Goal: Transaction & Acquisition: Purchase product/service

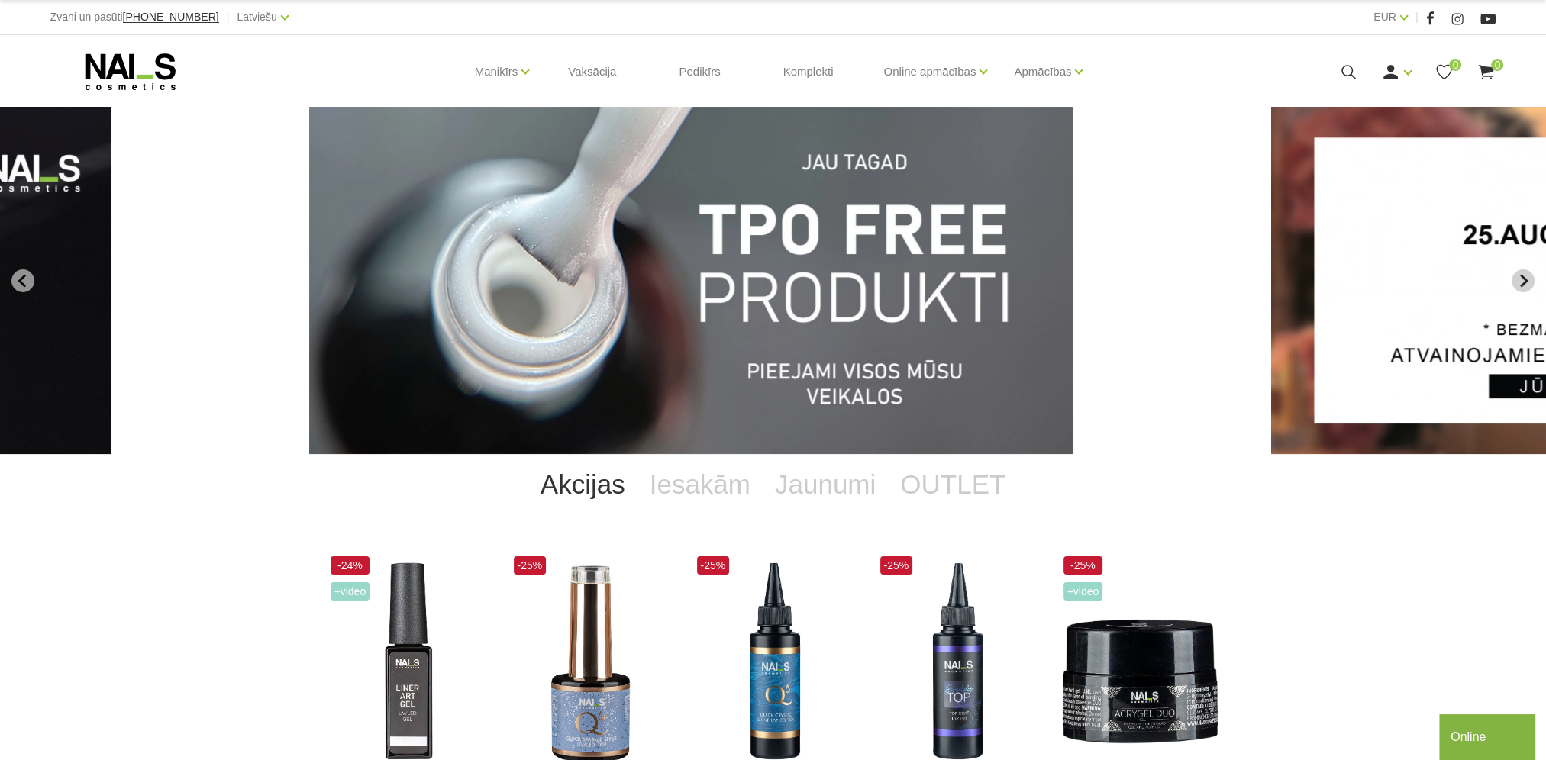
click at [1520, 270] on button "Next slide" at bounding box center [1522, 280] width 23 height 23
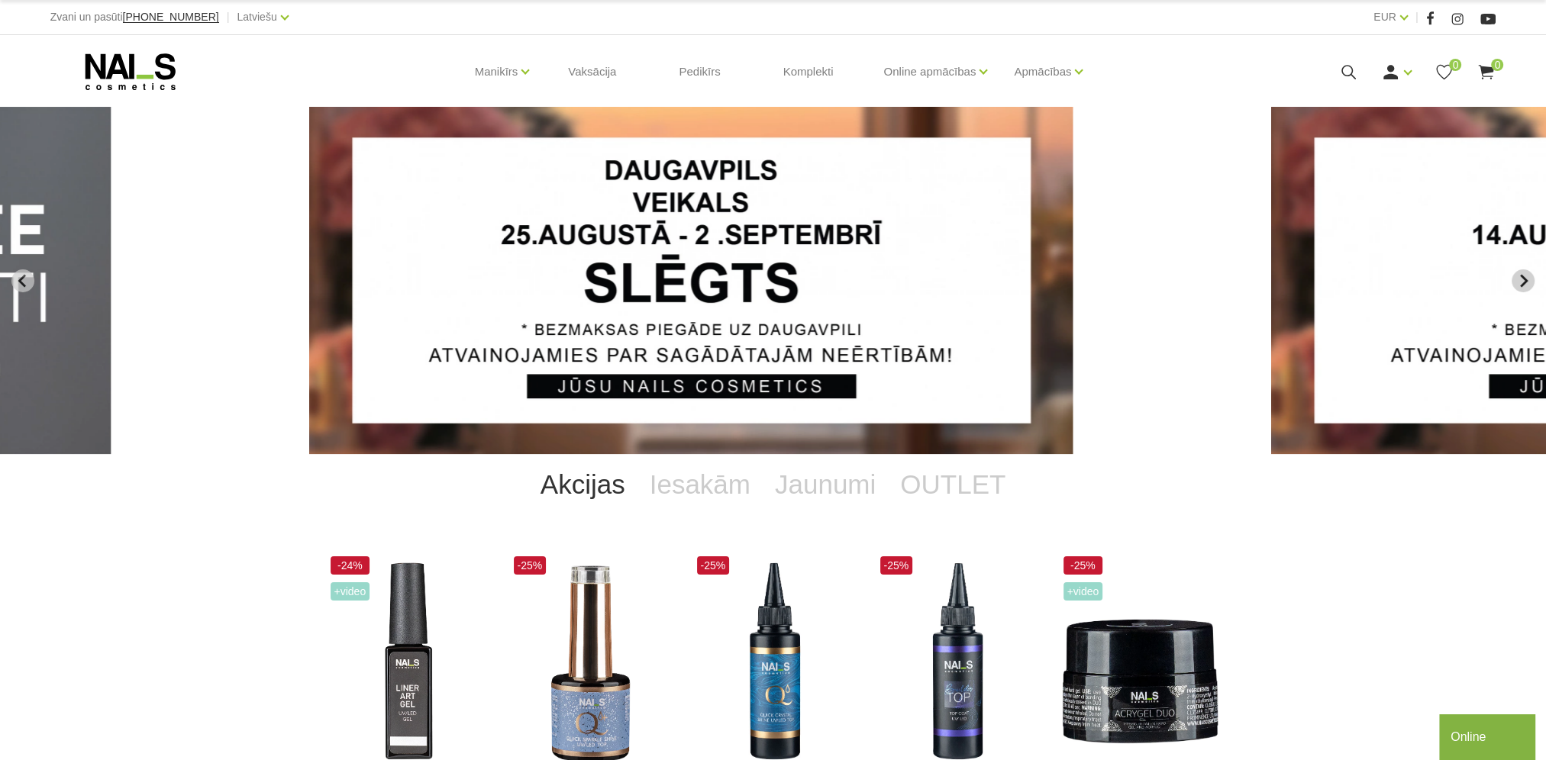
click at [1527, 281] on icon "Next slide" at bounding box center [1523, 281] width 14 height 14
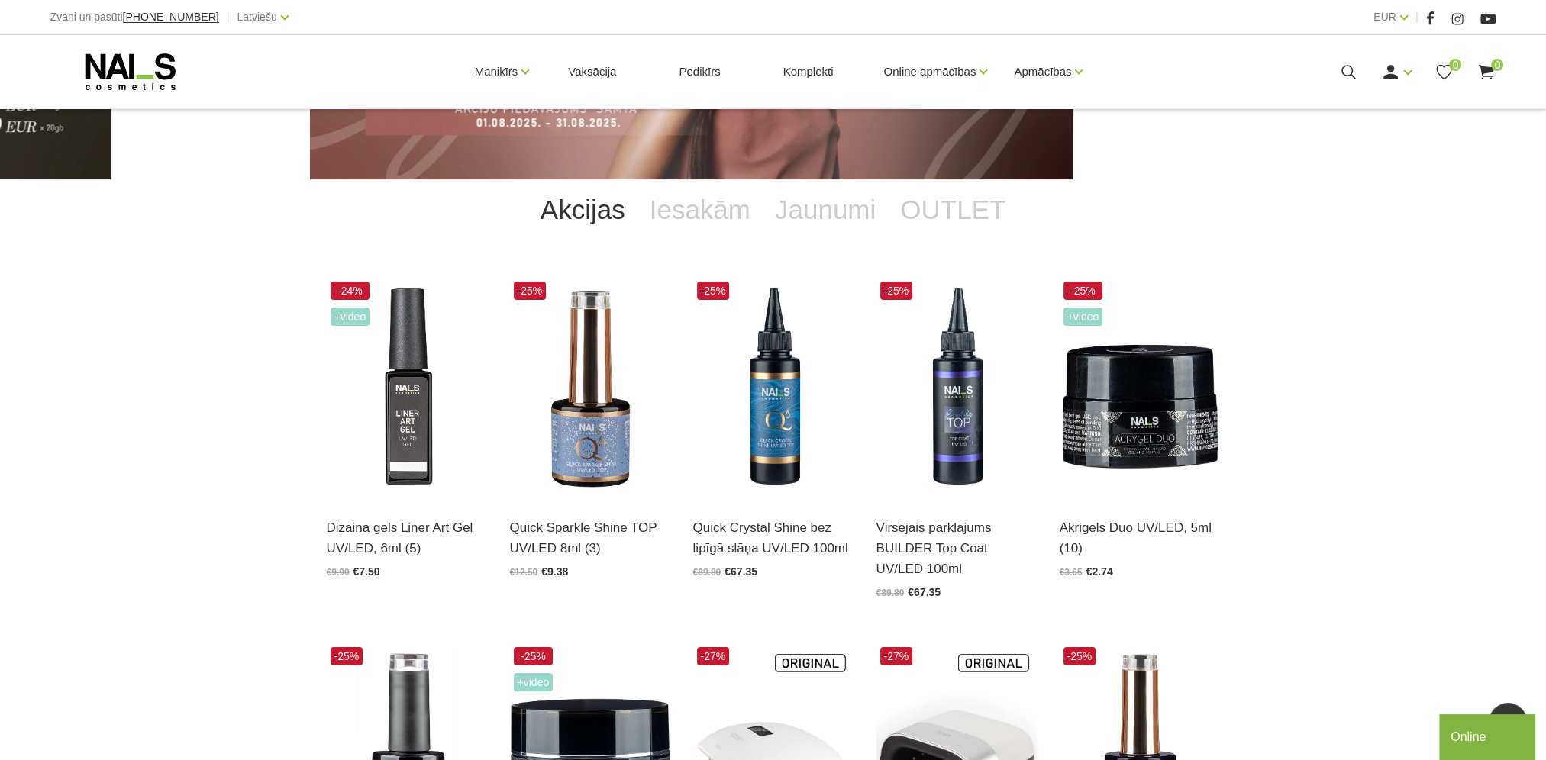
scroll to position [153, 0]
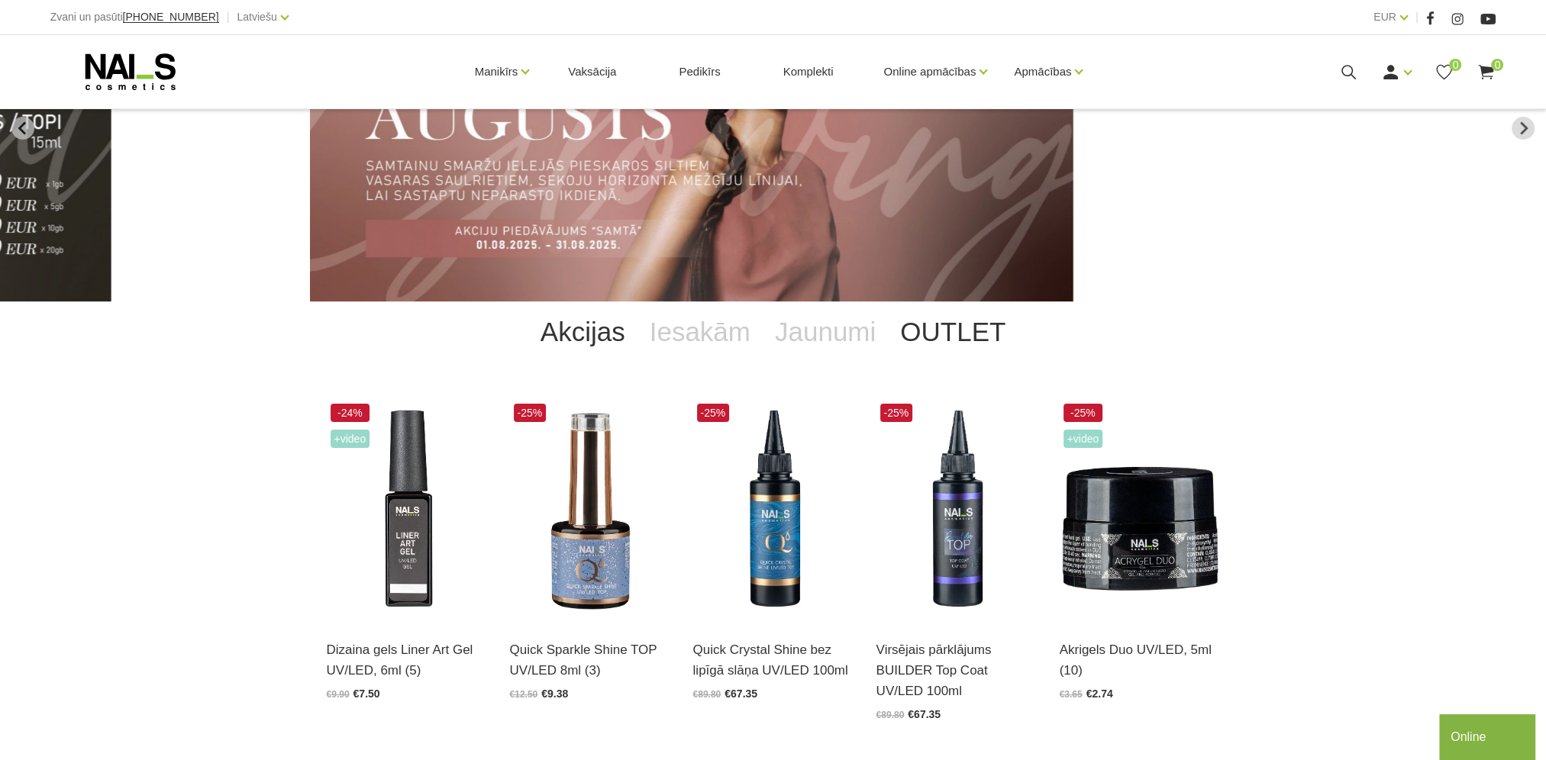
click at [937, 327] on link "OUTLET" at bounding box center [953, 332] width 130 height 61
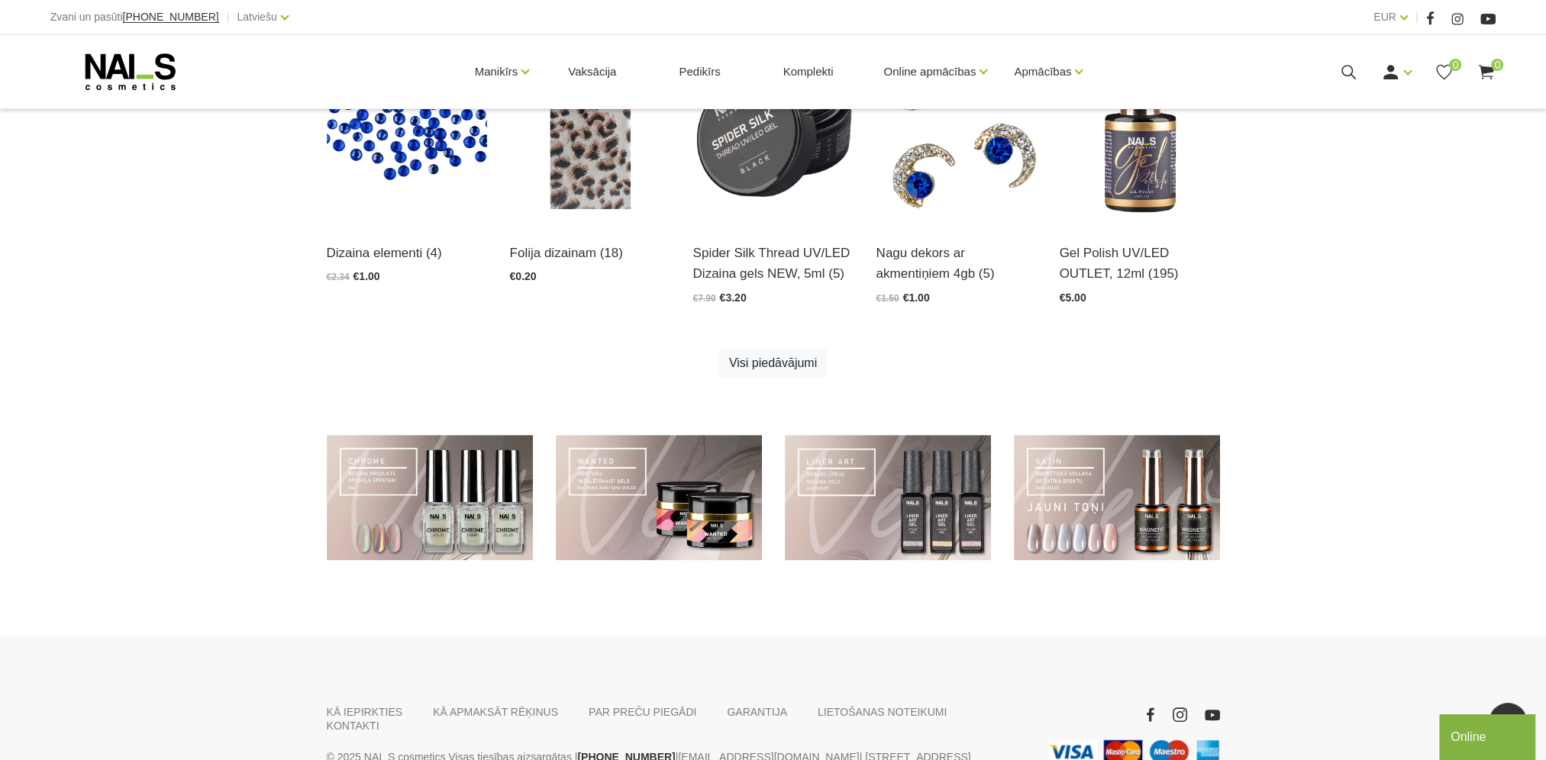
scroll to position [916, 0]
click at [840, 362] on div "Visi piedāvājumi" at bounding box center [773, 362] width 916 height 29
click at [748, 372] on link "Visi piedāvājumi" at bounding box center [773, 362] width 108 height 29
